Goal: Navigation & Orientation: Find specific page/section

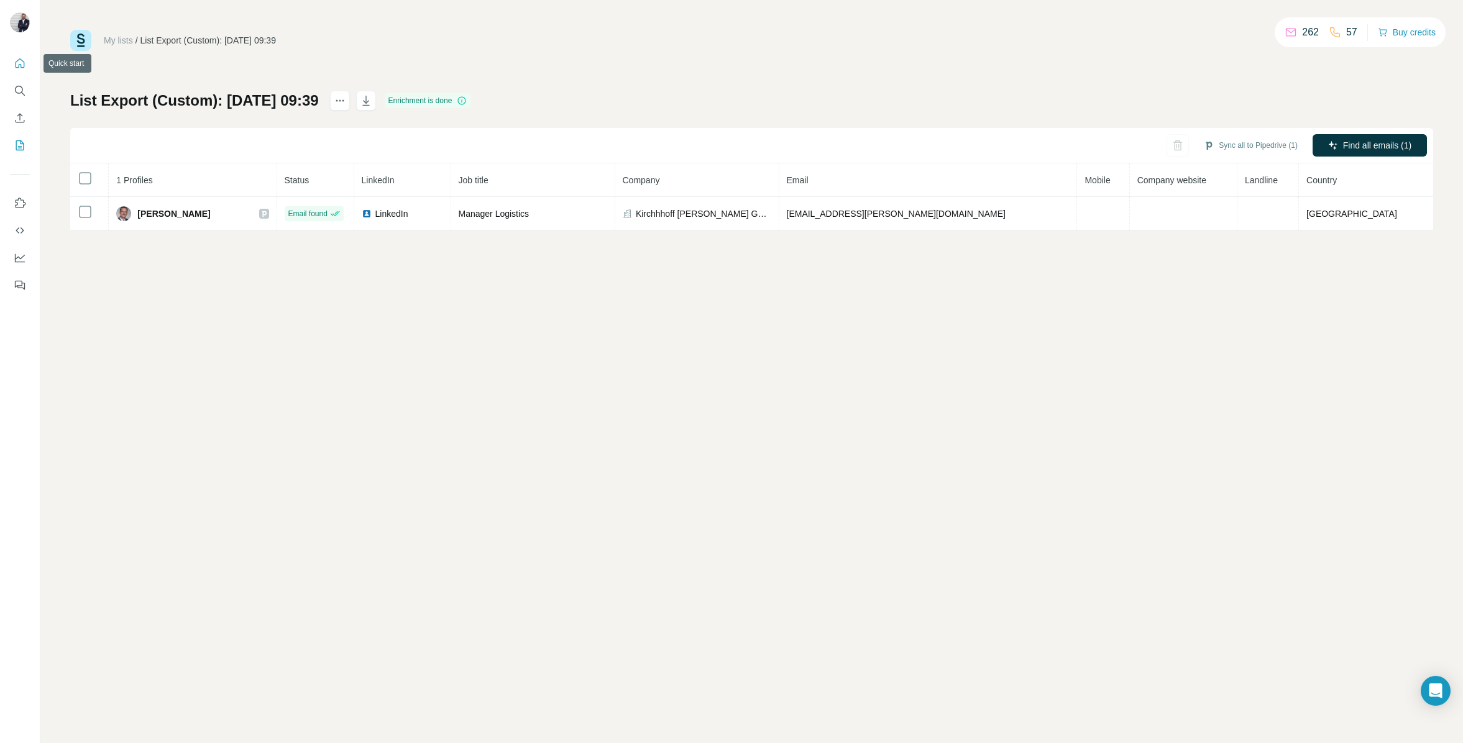
click at [14, 66] on icon "Quick start" at bounding box center [20, 63] width 12 height 12
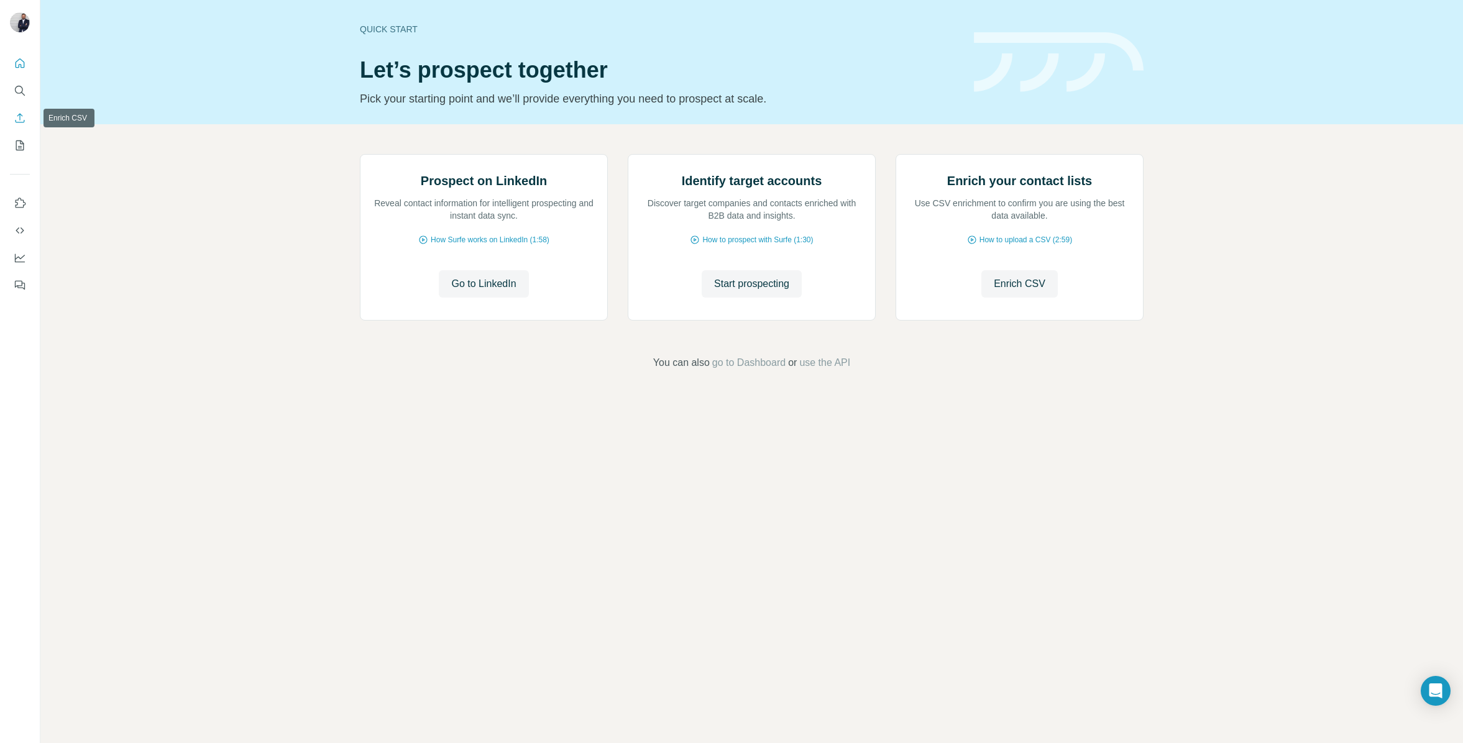
click at [18, 124] on button "Enrich CSV" at bounding box center [20, 118] width 20 height 22
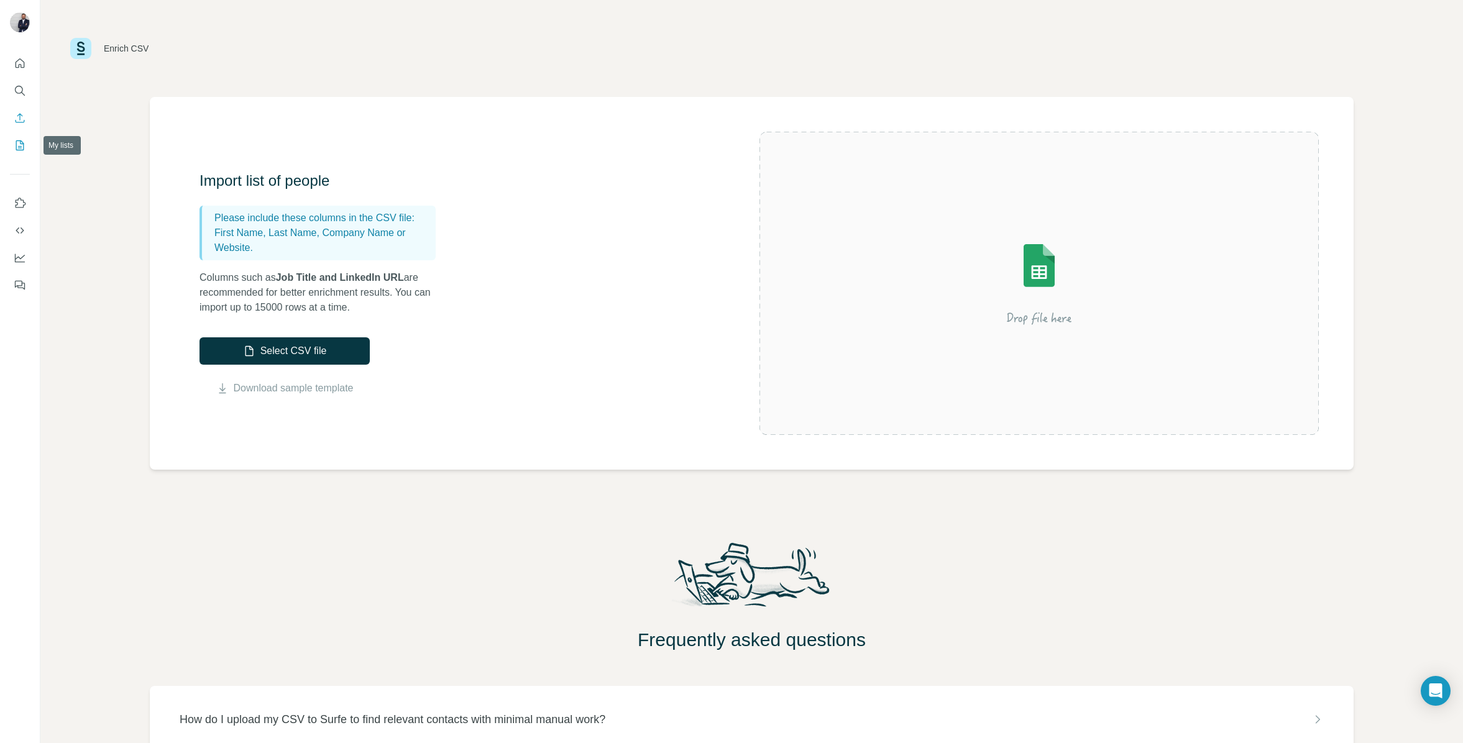
click at [21, 144] on icon "My lists" at bounding box center [20, 145] width 12 height 12
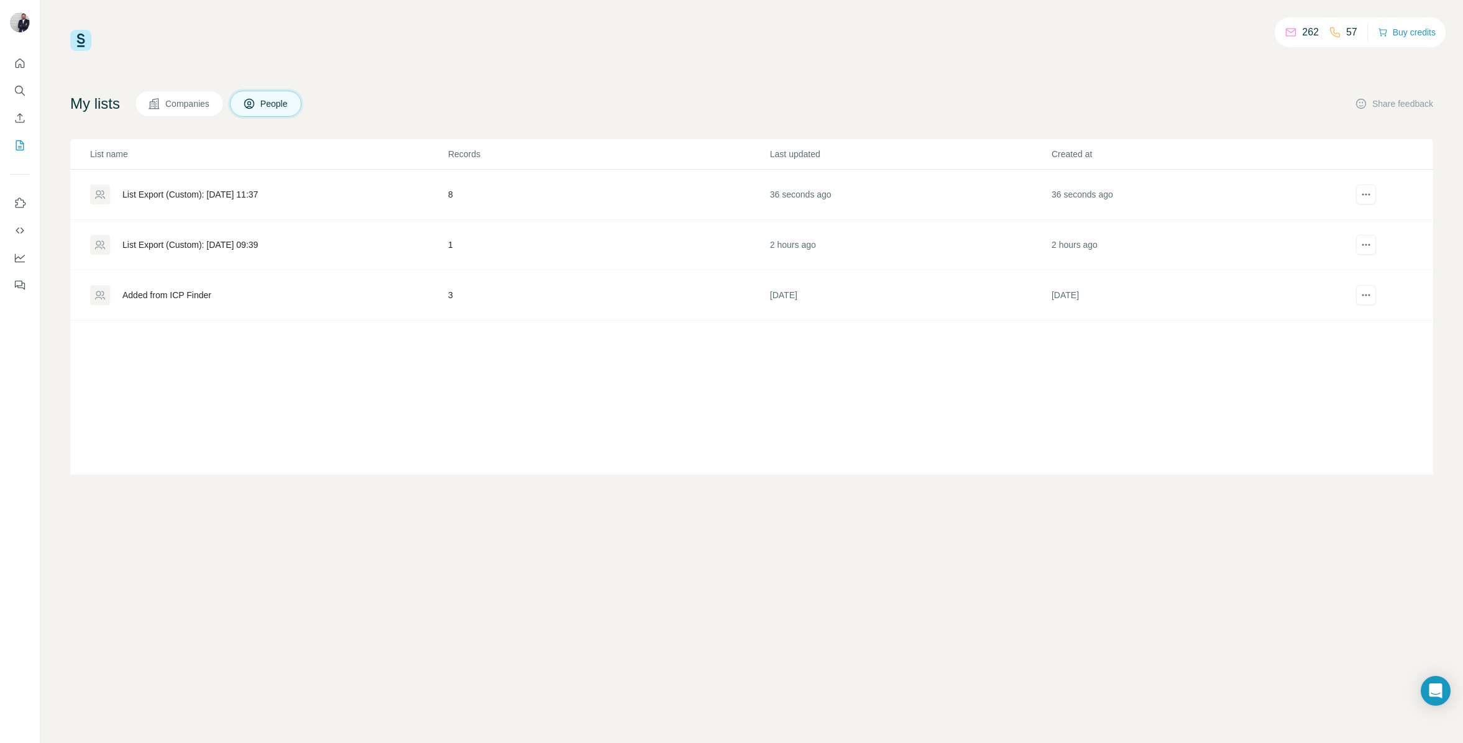
click at [218, 191] on div "List Export (Custom): [DATE] 11:37" at bounding box center [190, 194] width 136 height 12
